Goal: Information Seeking & Learning: Understand process/instructions

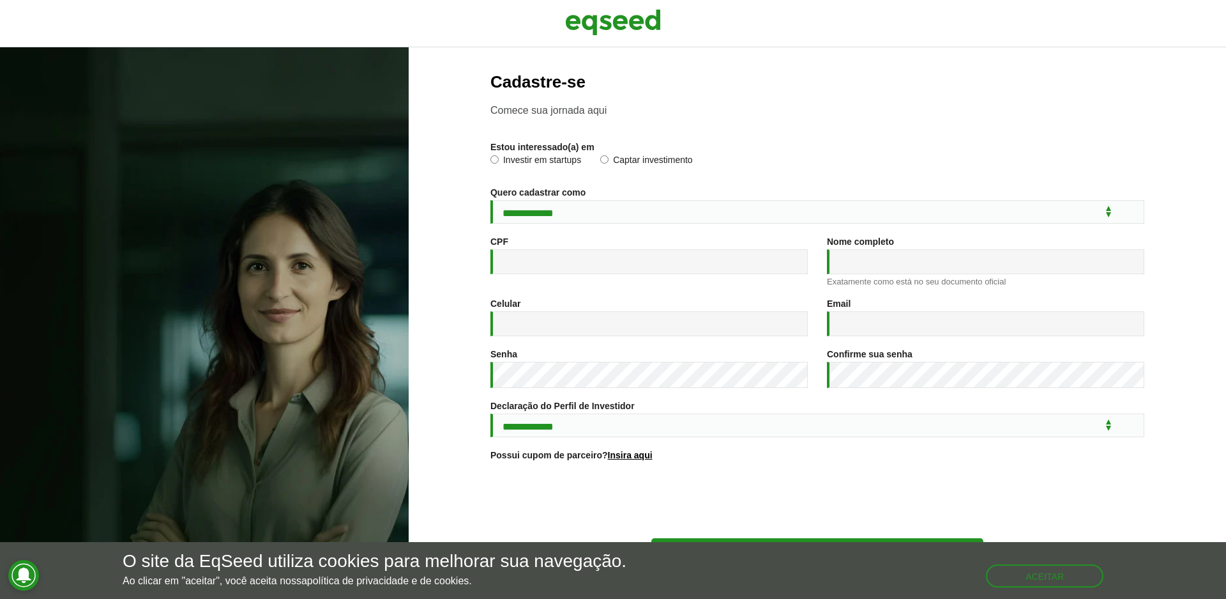
scroll to position [61, 0]
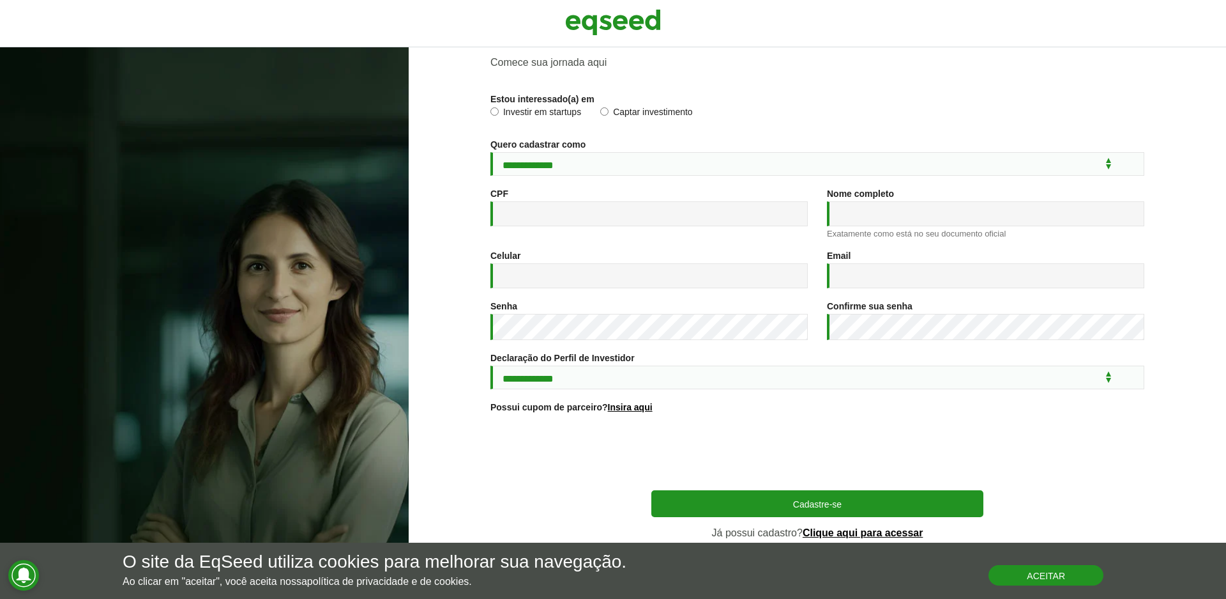
click at [1074, 571] on button "Aceitar" at bounding box center [1046, 575] width 115 height 20
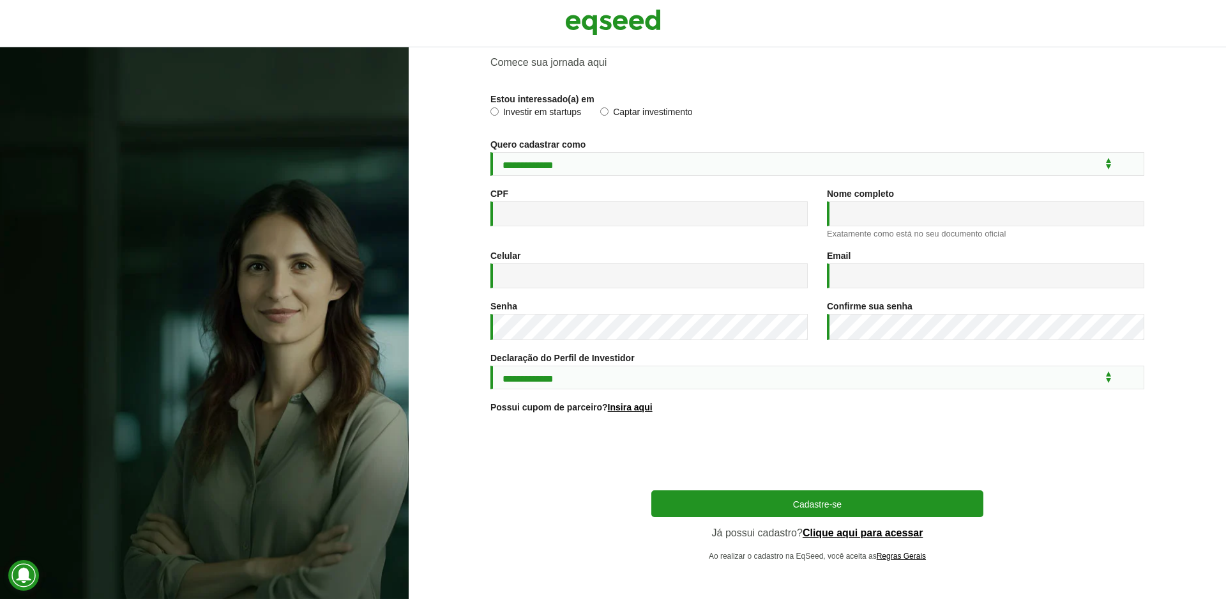
scroll to position [0, 0]
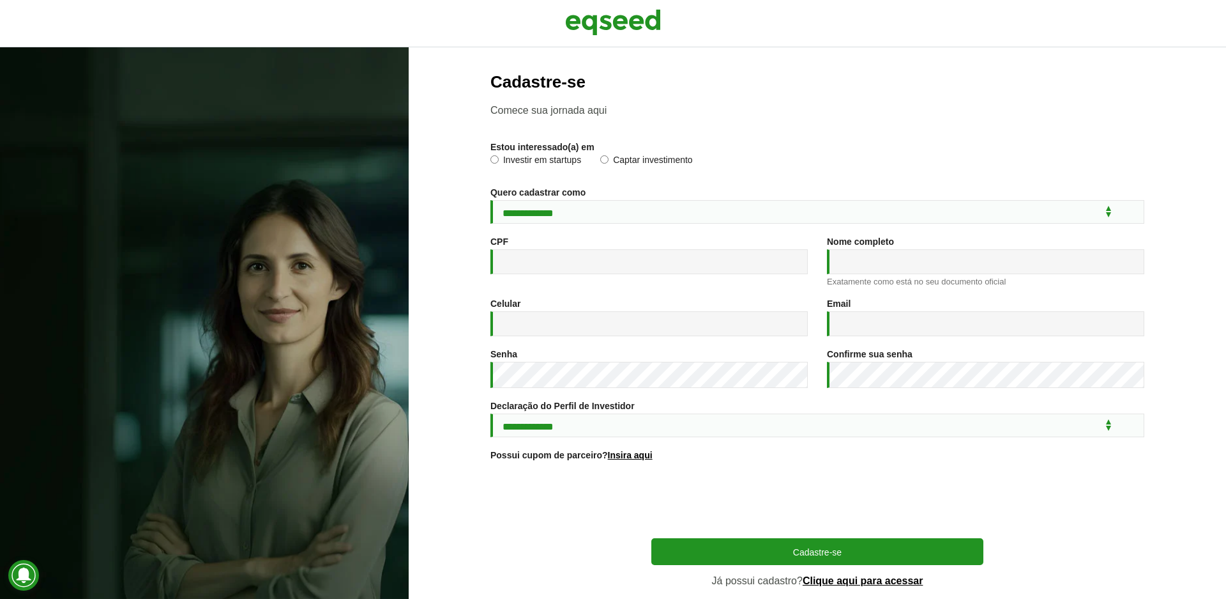
click at [20, 0] on div at bounding box center [613, 23] width 1226 height 47
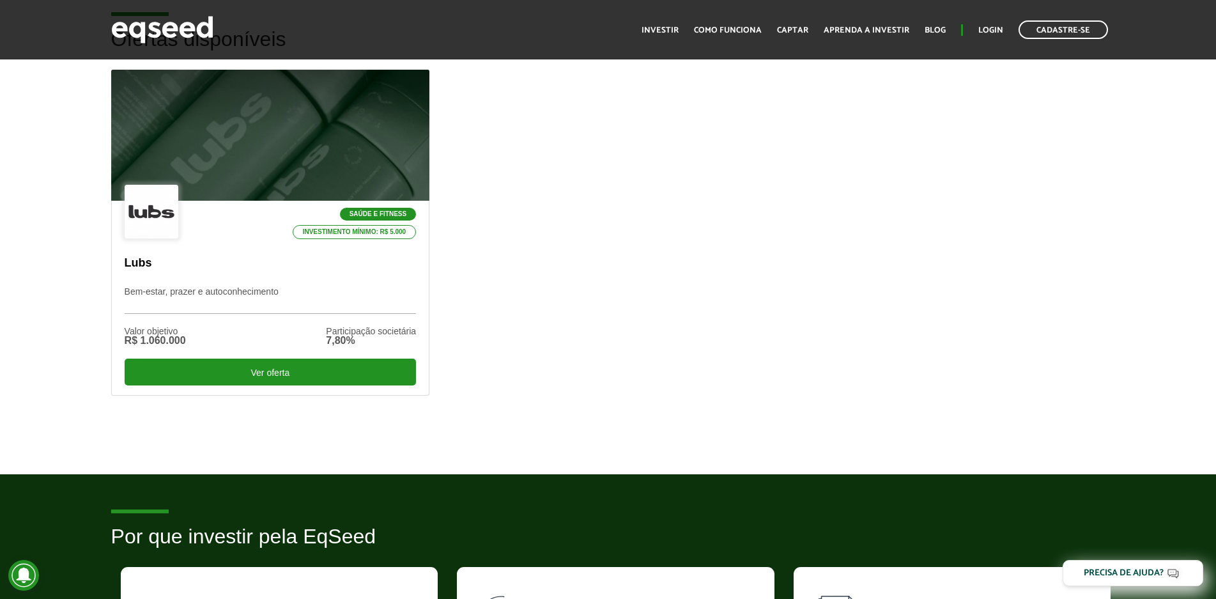
scroll to position [302, 0]
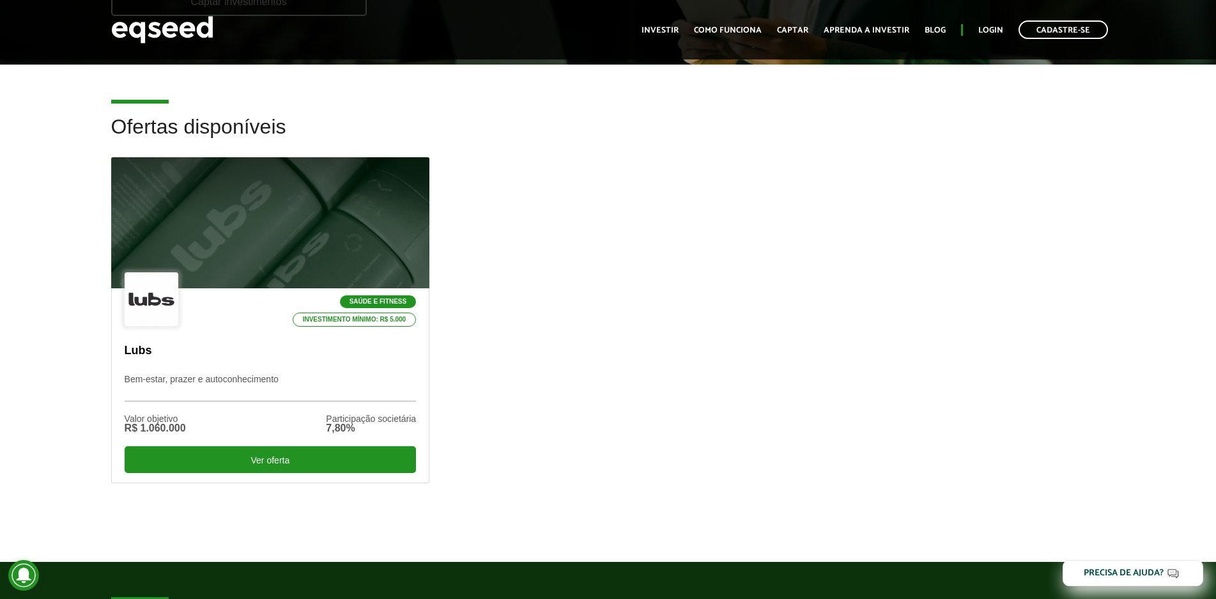
click at [854, 23] on ul "Início Investir Como funciona Captar Aprenda a investir Blog Login Cadastre-se" at bounding box center [874, 29] width 479 height 19
click at [860, 27] on link "Aprenda a investir" at bounding box center [866, 30] width 86 height 8
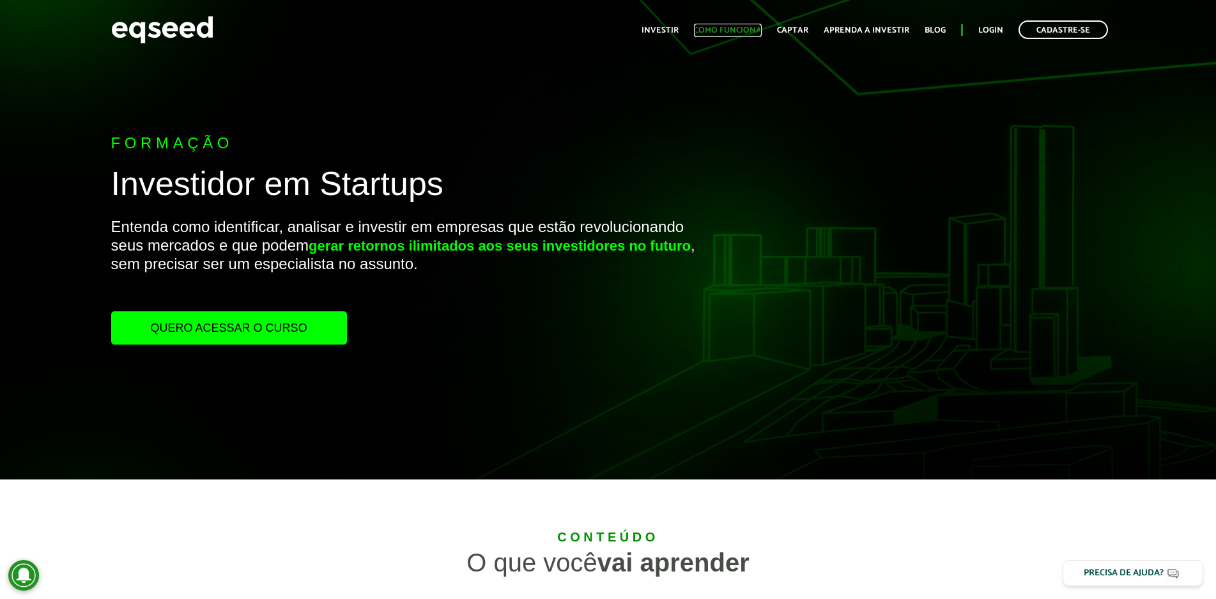
click at [749, 27] on link "Como funciona" at bounding box center [728, 30] width 68 height 8
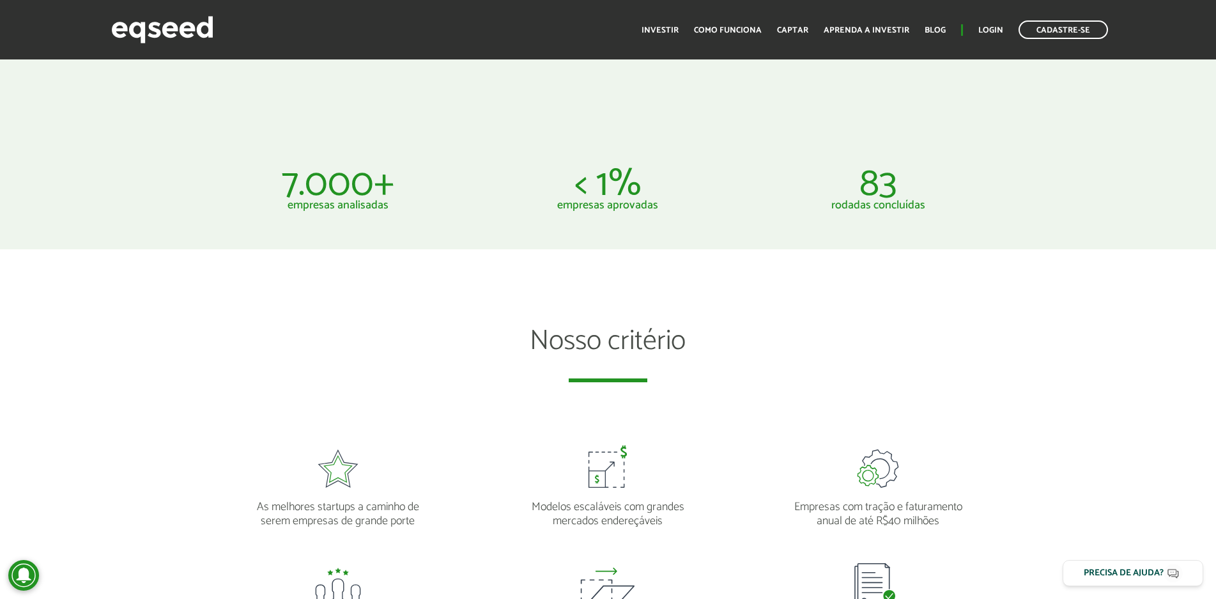
scroll to position [511, 0]
